Goal: Task Accomplishment & Management: Use online tool/utility

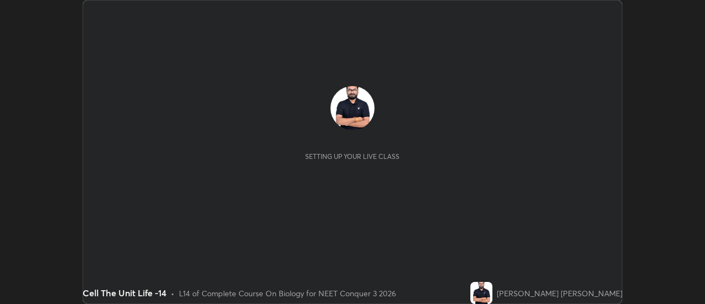
scroll to position [304, 705]
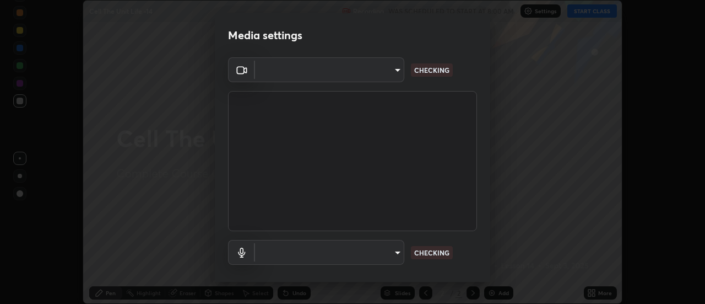
type input "cf8053163bb2f7d6ecf3d6bd7b4235d237b850a42bc303a0614f26eb784a67d0"
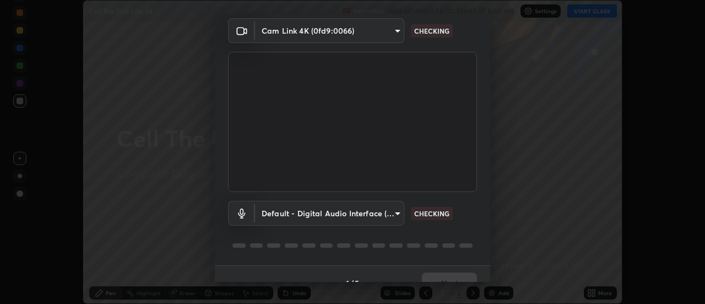
scroll to position [58, 0]
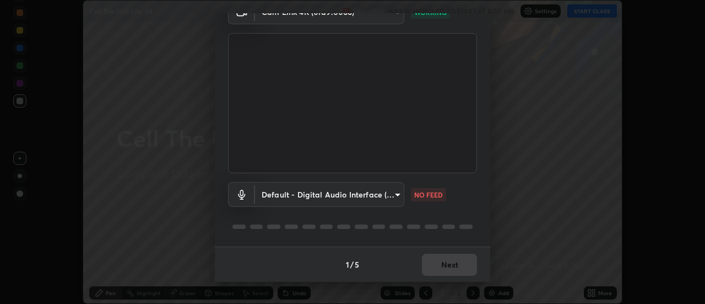
click at [332, 194] on body "Erase all Cell The Unit Life -14 Recording WAS SCHEDULED TO START AT 8:00 AM Se…" at bounding box center [352, 152] width 705 height 304
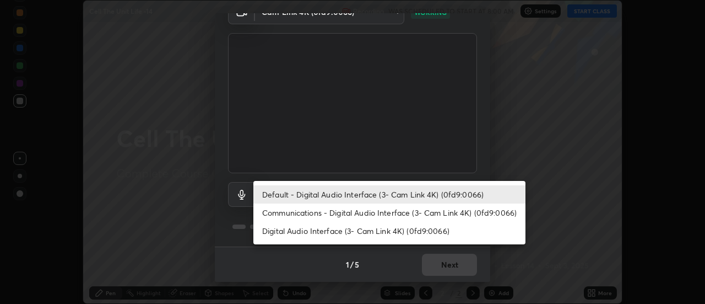
click at [333, 211] on li "Communications - Digital Audio Interface (3- Cam Link 4K) (0fd9:0066)" at bounding box center [389, 212] width 272 height 18
type input "communications"
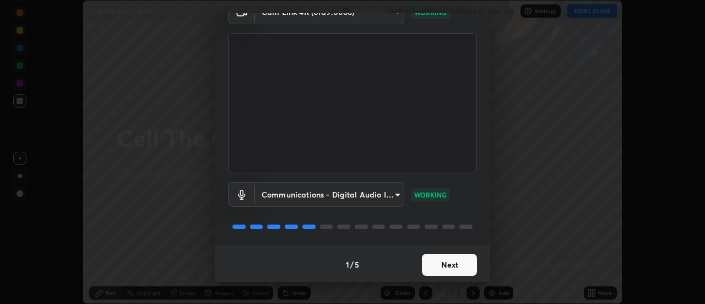
click at [442, 265] on button "Next" at bounding box center [449, 264] width 55 height 22
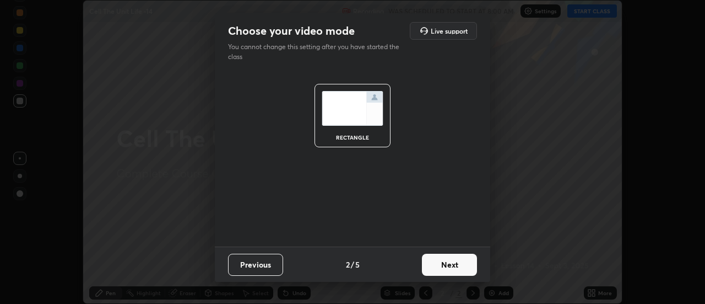
scroll to position [0, 0]
click at [454, 263] on button "Next" at bounding box center [449, 264] width 55 height 22
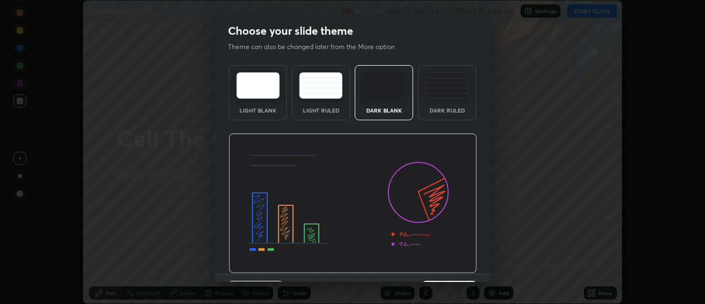
scroll to position [27, 0]
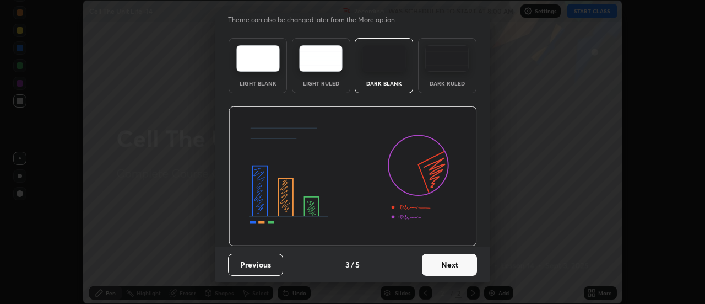
click at [467, 261] on button "Next" at bounding box center [449, 264] width 55 height 22
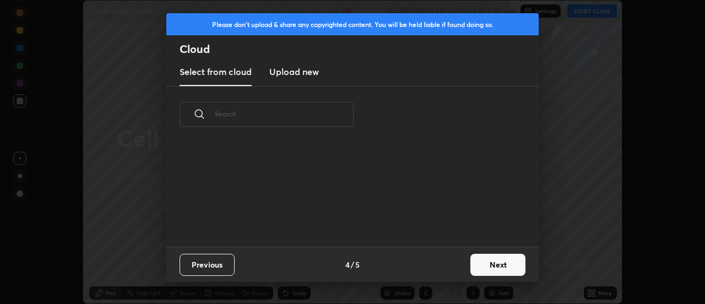
click at [498, 261] on button "Next" at bounding box center [498, 264] width 55 height 22
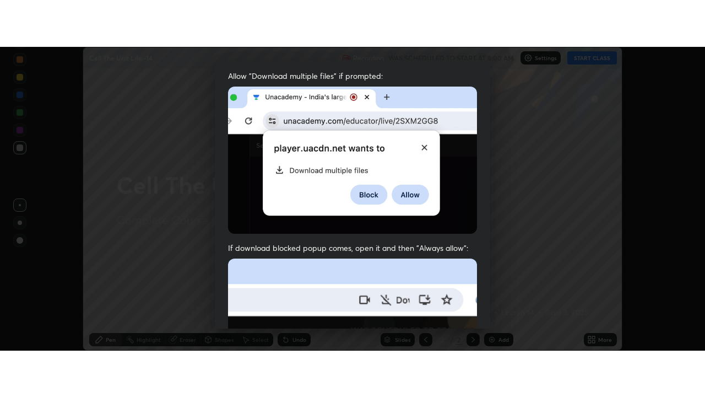
scroll to position [283, 0]
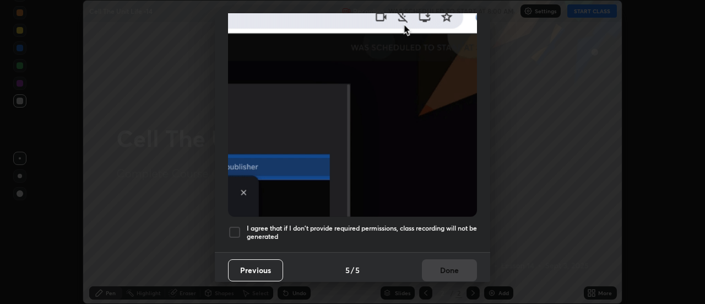
click at [236, 227] on div at bounding box center [234, 231] width 13 height 13
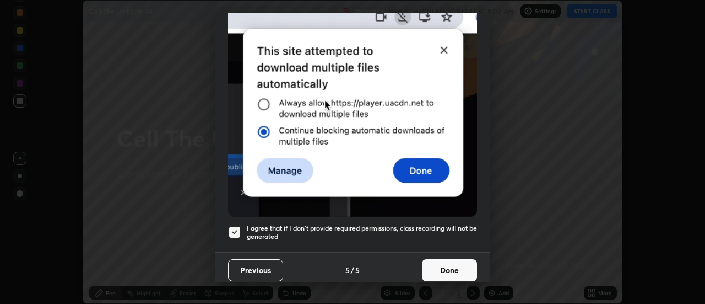
click at [452, 264] on button "Done" at bounding box center [449, 270] width 55 height 22
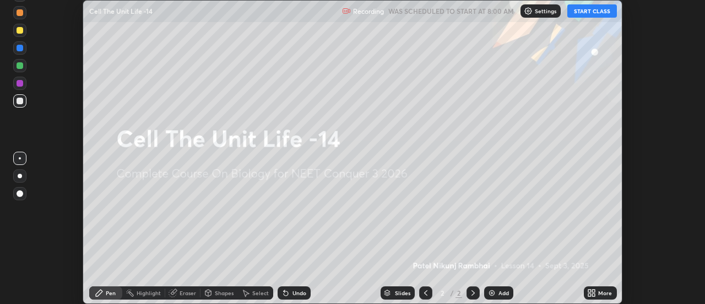
click at [592, 10] on button "START CLASS" at bounding box center [593, 10] width 50 height 13
click at [594, 294] on icon at bounding box center [594, 294] width 3 height 3
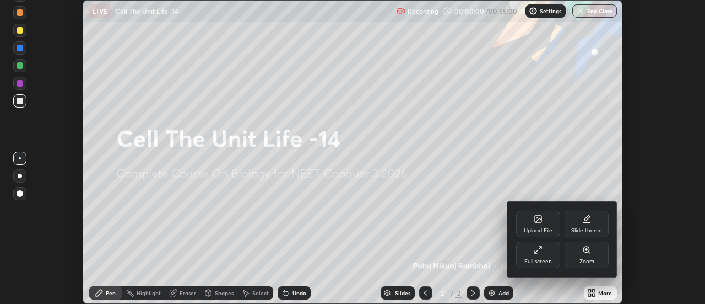
click at [549, 254] on div "Full screen" at bounding box center [538, 254] width 44 height 26
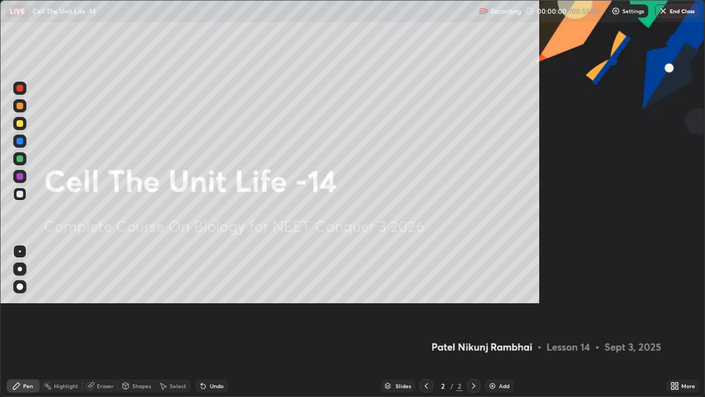
scroll to position [397, 705]
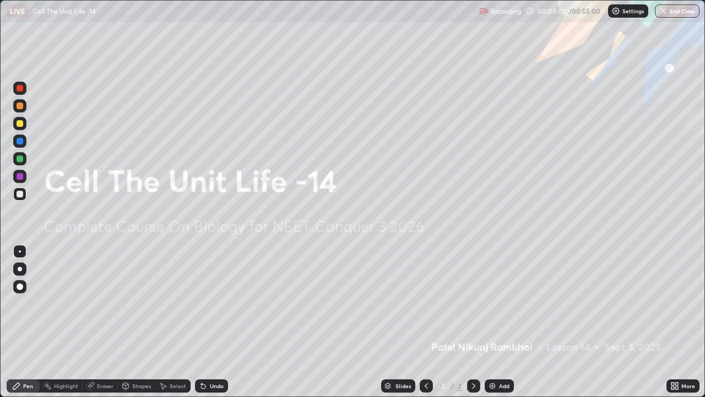
click at [494, 303] on img at bounding box center [492, 385] width 9 height 9
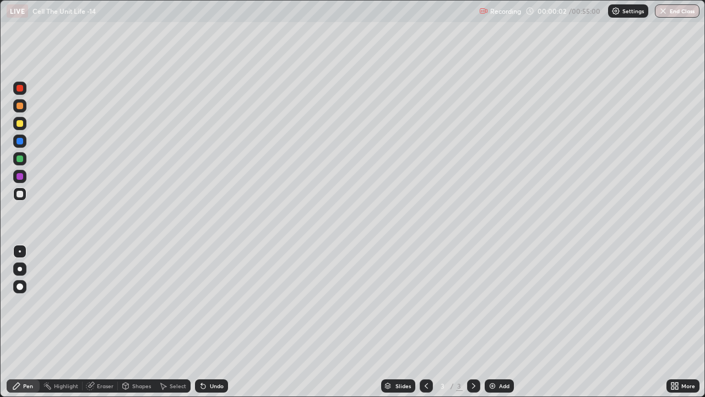
click at [495, 303] on img at bounding box center [492, 385] width 9 height 9
click at [493, 303] on img at bounding box center [492, 385] width 9 height 9
click at [492, 303] on img at bounding box center [492, 385] width 9 height 9
click at [493, 303] on img at bounding box center [492, 385] width 9 height 9
click at [492, 303] on img at bounding box center [492, 385] width 9 height 9
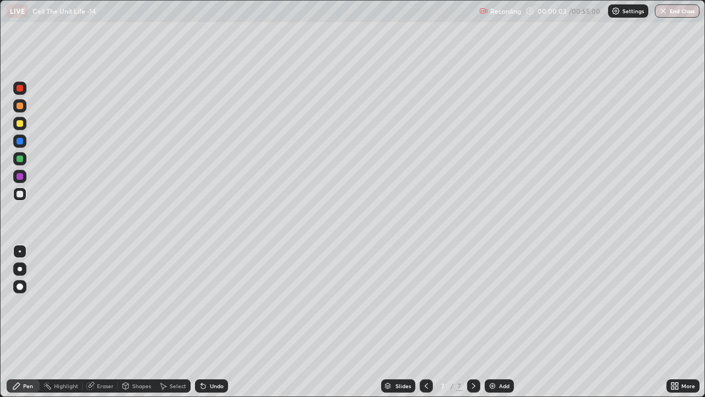
click at [492, 303] on img at bounding box center [492, 385] width 9 height 9
click at [493, 303] on img at bounding box center [492, 385] width 9 height 9
click at [492, 303] on img at bounding box center [492, 385] width 9 height 9
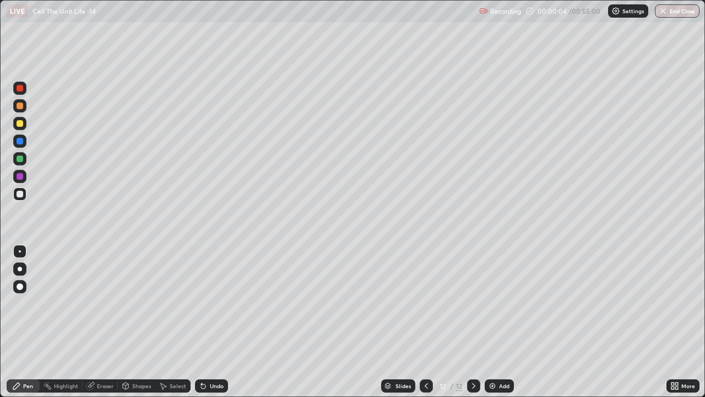
click at [493, 303] on img at bounding box center [492, 385] width 9 height 9
click at [492, 303] on img at bounding box center [492, 385] width 9 height 9
click at [493, 303] on img at bounding box center [492, 385] width 9 height 9
click at [492, 303] on img at bounding box center [492, 385] width 9 height 9
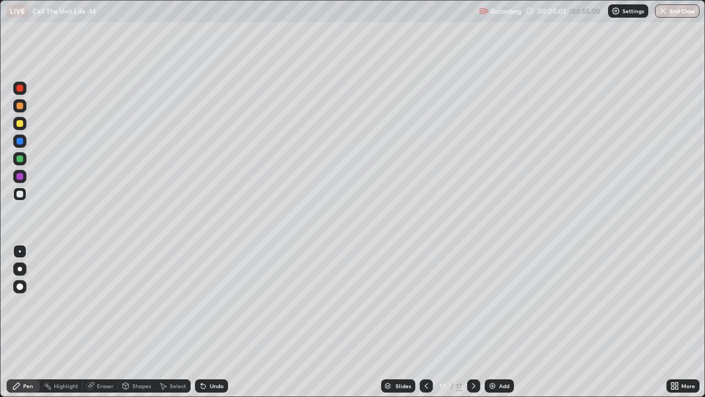
click at [492, 303] on img at bounding box center [492, 385] width 9 height 9
click at [424, 303] on icon at bounding box center [426, 385] width 9 height 9
click at [425, 303] on icon at bounding box center [426, 386] width 3 height 6
click at [426, 303] on icon at bounding box center [426, 386] width 3 height 6
click at [425, 303] on icon at bounding box center [426, 386] width 3 height 6
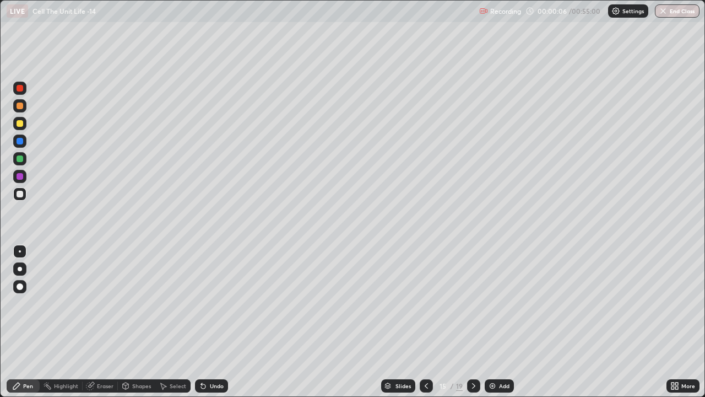
click at [425, 303] on icon at bounding box center [426, 385] width 9 height 9
click at [426, 303] on icon at bounding box center [426, 386] width 3 height 6
click at [427, 303] on icon at bounding box center [426, 385] width 9 height 9
click at [425, 303] on icon at bounding box center [426, 385] width 9 height 9
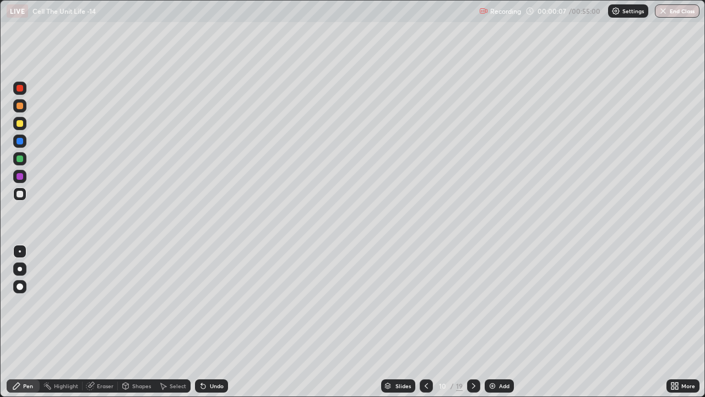
click at [425, 303] on icon at bounding box center [426, 386] width 3 height 6
click at [425, 303] on icon at bounding box center [426, 385] width 9 height 9
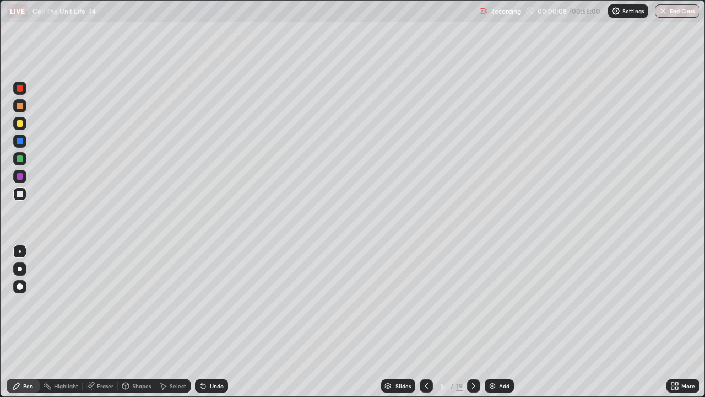
click at [425, 303] on icon at bounding box center [426, 385] width 9 height 9
click at [424, 303] on icon at bounding box center [426, 385] width 9 height 9
click at [19, 273] on div at bounding box center [19, 268] width 13 height 13
click at [19, 123] on div at bounding box center [20, 123] width 7 height 7
click at [18, 194] on div at bounding box center [20, 194] width 7 height 7
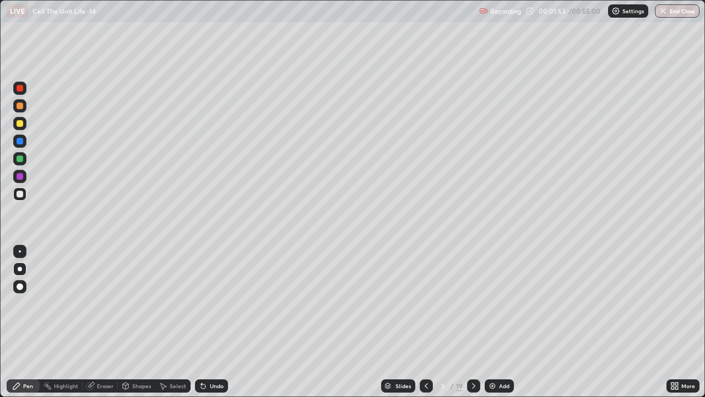
click at [20, 193] on div at bounding box center [20, 194] width 7 height 7
click at [19, 158] on div at bounding box center [20, 158] width 7 height 7
click at [20, 193] on div at bounding box center [20, 194] width 7 height 7
click at [96, 303] on div "Eraser" at bounding box center [100, 385] width 35 height 13
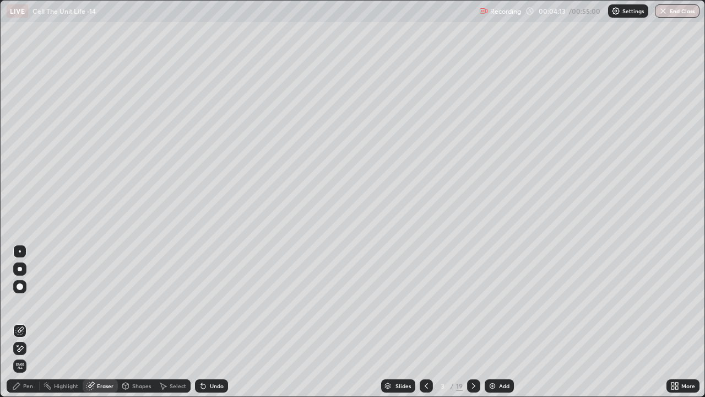
click at [29, 303] on div "Pen" at bounding box center [28, 386] width 10 height 6
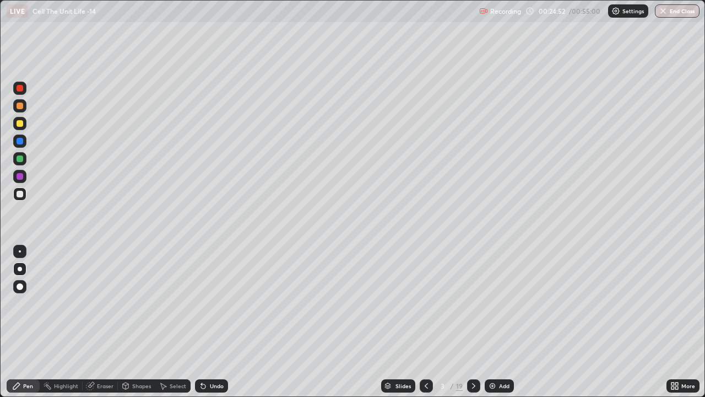
click at [20, 158] on div at bounding box center [20, 158] width 7 height 7
click at [99, 303] on div "Eraser" at bounding box center [100, 385] width 35 height 13
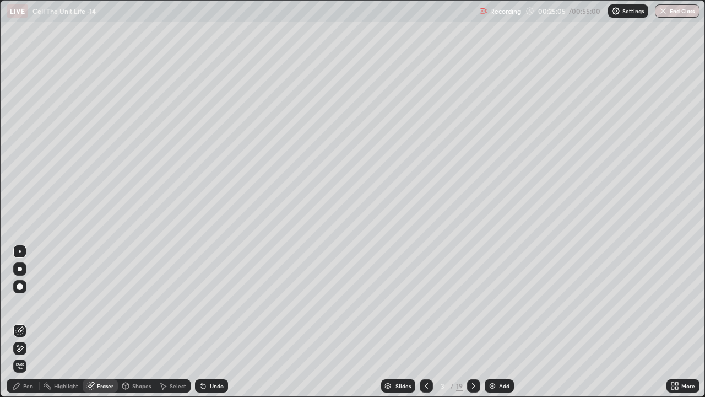
click at [20, 285] on div at bounding box center [20, 286] width 7 height 7
click at [25, 303] on div "Pen" at bounding box center [28, 386] width 10 height 6
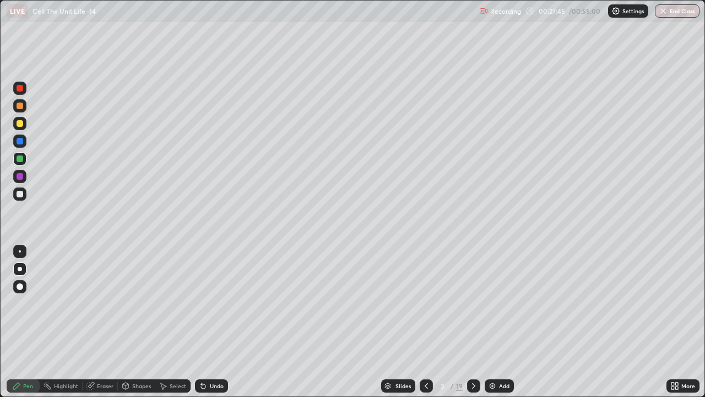
click at [100, 303] on div "Eraser" at bounding box center [105, 386] width 17 height 6
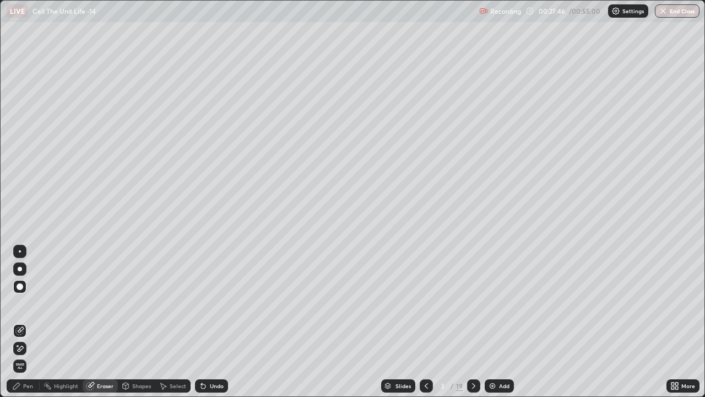
click at [26, 303] on div "Pen" at bounding box center [23, 385] width 33 height 13
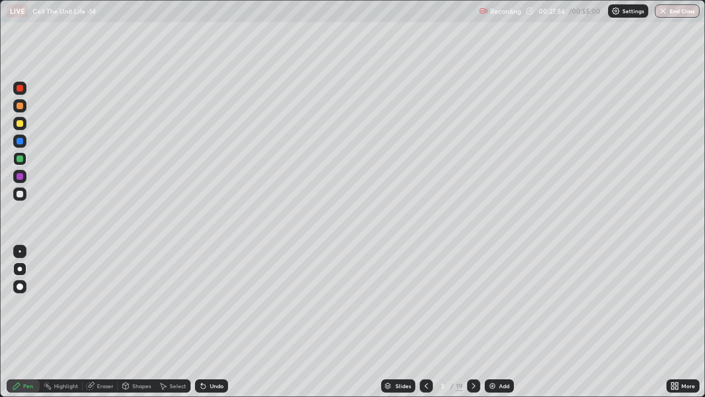
click at [100, 303] on div "Eraser" at bounding box center [105, 386] width 17 height 6
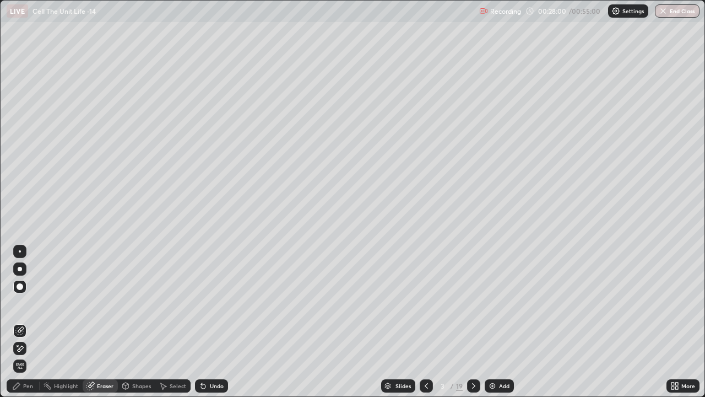
click at [24, 303] on div "Pen" at bounding box center [28, 386] width 10 height 6
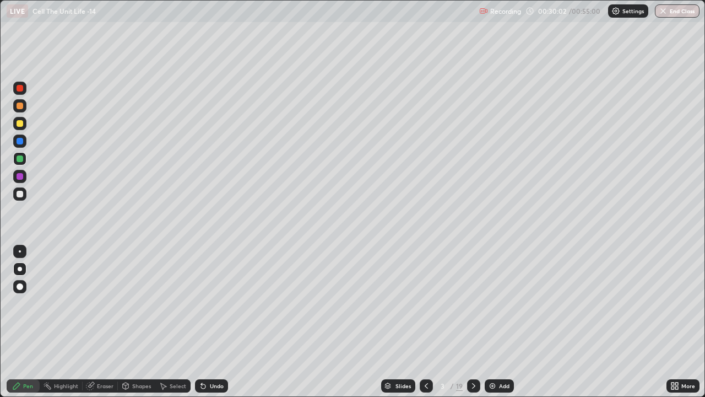
click at [473, 303] on icon at bounding box center [473, 385] width 9 height 9
click at [20, 192] on div at bounding box center [20, 194] width 7 height 7
click at [473, 303] on icon at bounding box center [473, 385] width 9 height 9
click at [425, 303] on icon at bounding box center [426, 385] width 9 height 9
click at [425, 303] on icon at bounding box center [426, 386] width 3 height 6
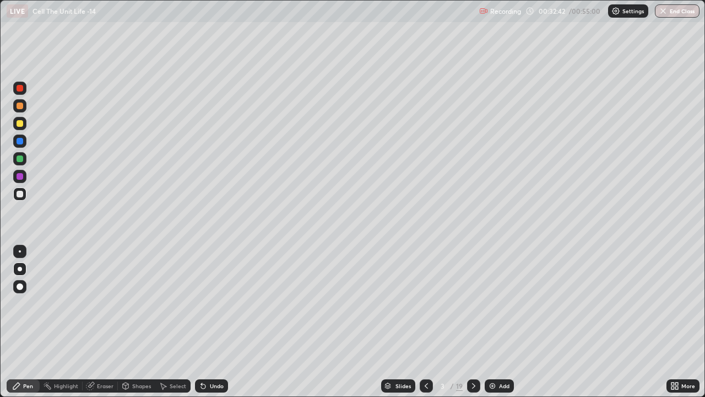
click at [474, 303] on icon at bounding box center [473, 385] width 9 height 9
click at [473, 303] on icon at bounding box center [473, 385] width 9 height 9
click at [425, 303] on icon at bounding box center [426, 385] width 9 height 9
click at [472, 303] on div at bounding box center [473, 386] width 13 height 22
click at [472, 303] on icon at bounding box center [473, 386] width 3 height 6
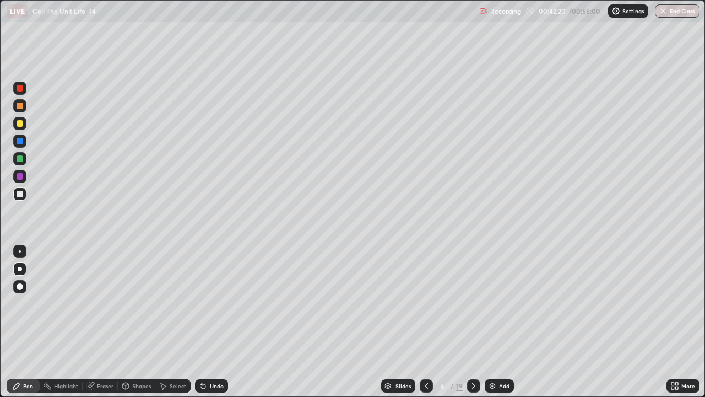
click at [21, 124] on div at bounding box center [20, 123] width 7 height 7
click at [18, 196] on div at bounding box center [20, 194] width 7 height 7
click at [18, 124] on div at bounding box center [20, 123] width 7 height 7
click at [17, 105] on div at bounding box center [20, 105] width 7 height 7
click at [22, 193] on div at bounding box center [20, 194] width 7 height 7
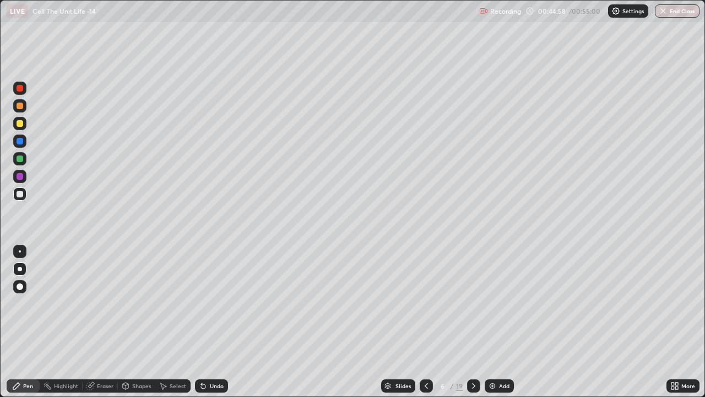
click at [25, 104] on div at bounding box center [19, 105] width 13 height 13
click at [17, 195] on div at bounding box center [20, 194] width 7 height 7
click at [474, 303] on icon at bounding box center [473, 385] width 9 height 9
click at [101, 303] on div "Eraser" at bounding box center [105, 386] width 17 height 6
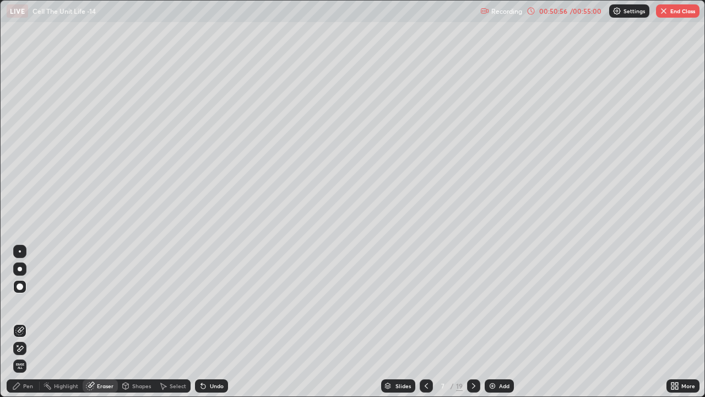
click at [24, 303] on div "Pen" at bounding box center [28, 386] width 10 height 6
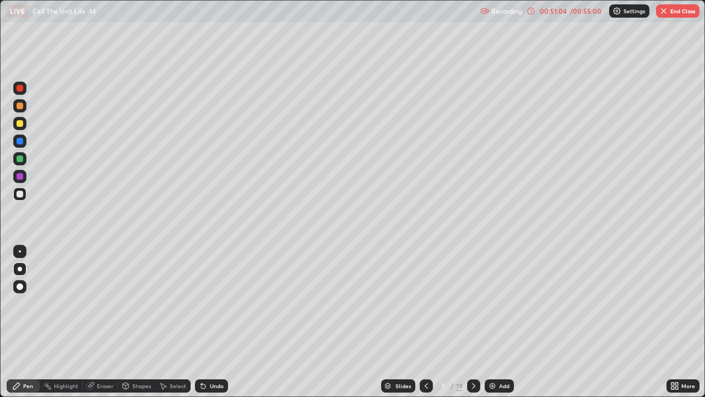
click at [101, 303] on div "Eraser" at bounding box center [105, 386] width 17 height 6
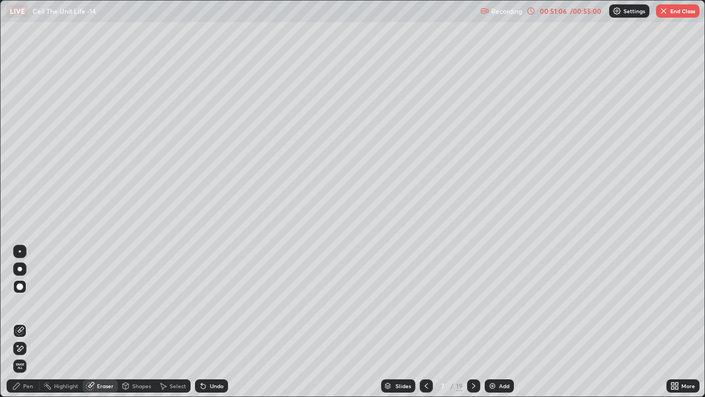
click at [29, 303] on div "Pen" at bounding box center [28, 386] width 10 height 6
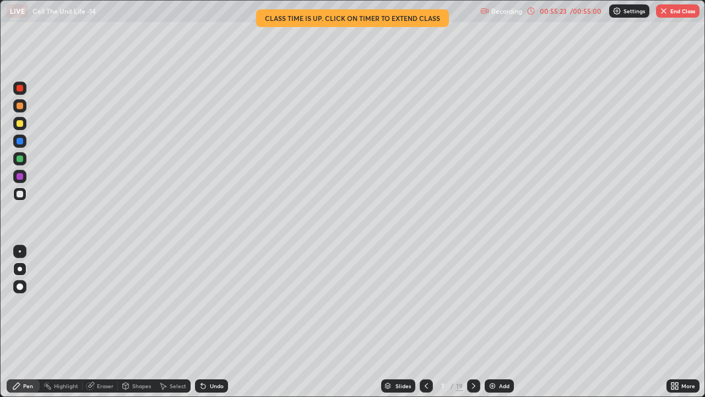
click at [558, 9] on div "00:55:23" at bounding box center [553, 11] width 31 height 7
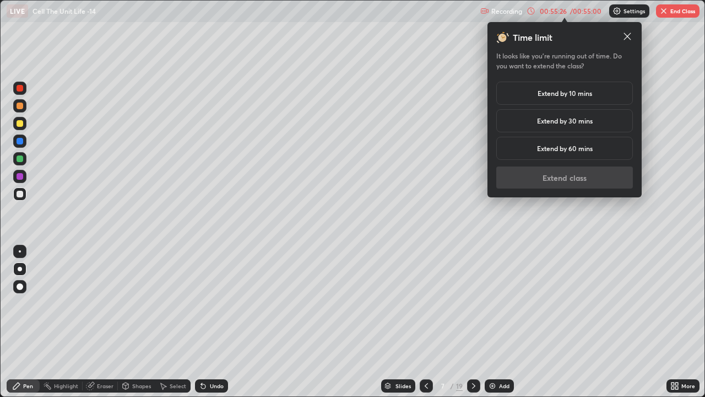
click at [625, 37] on icon at bounding box center [627, 36] width 11 height 11
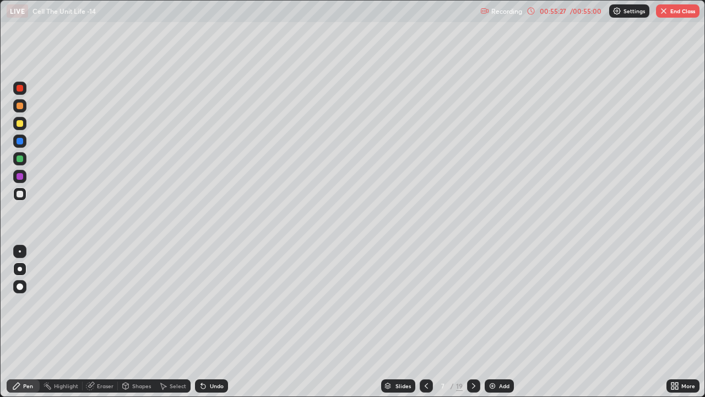
click at [676, 12] on button "End Class" at bounding box center [678, 10] width 44 height 13
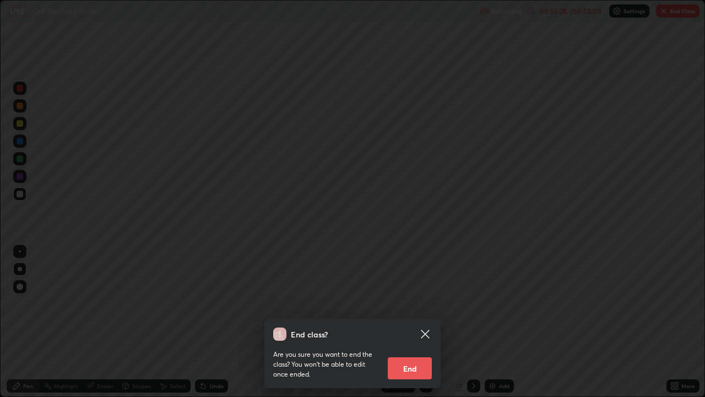
click at [414, 303] on button "End" at bounding box center [410, 368] width 44 height 22
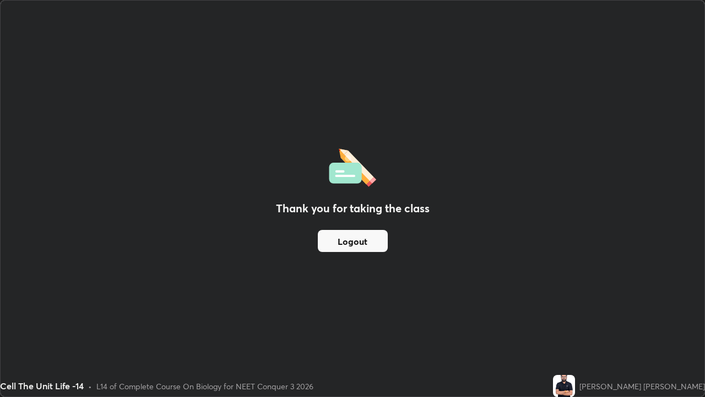
click at [369, 240] on button "Logout" at bounding box center [353, 241] width 70 height 22
